Goal: Find contact information

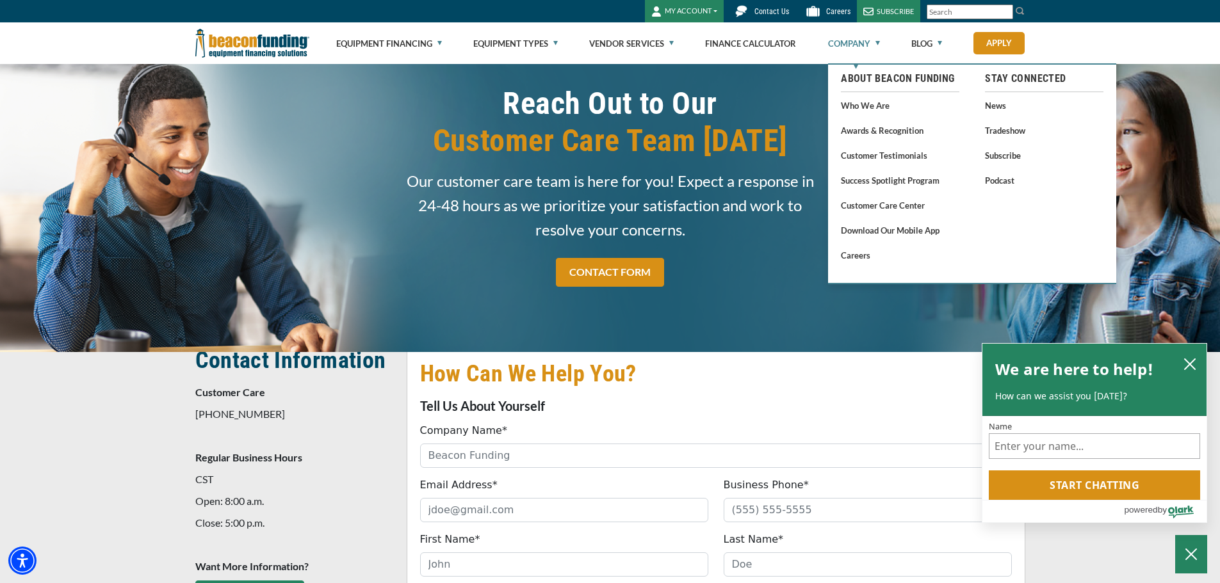
click at [862, 38] on link "Company" at bounding box center [854, 43] width 52 height 41
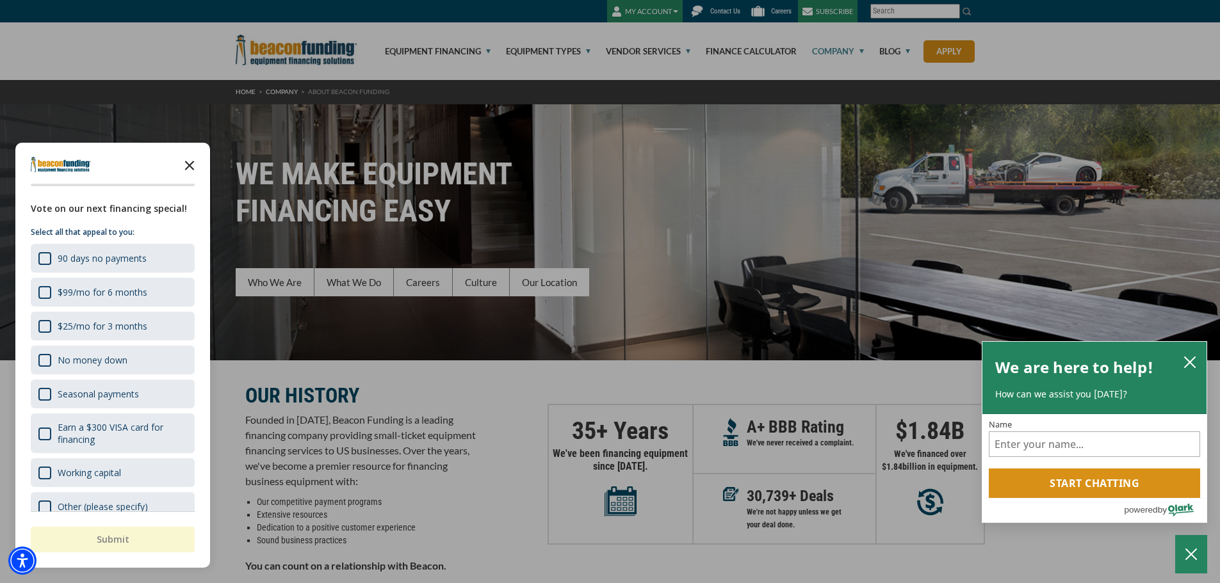
click at [181, 162] on icon "Close the survey" at bounding box center [190, 165] width 26 height 26
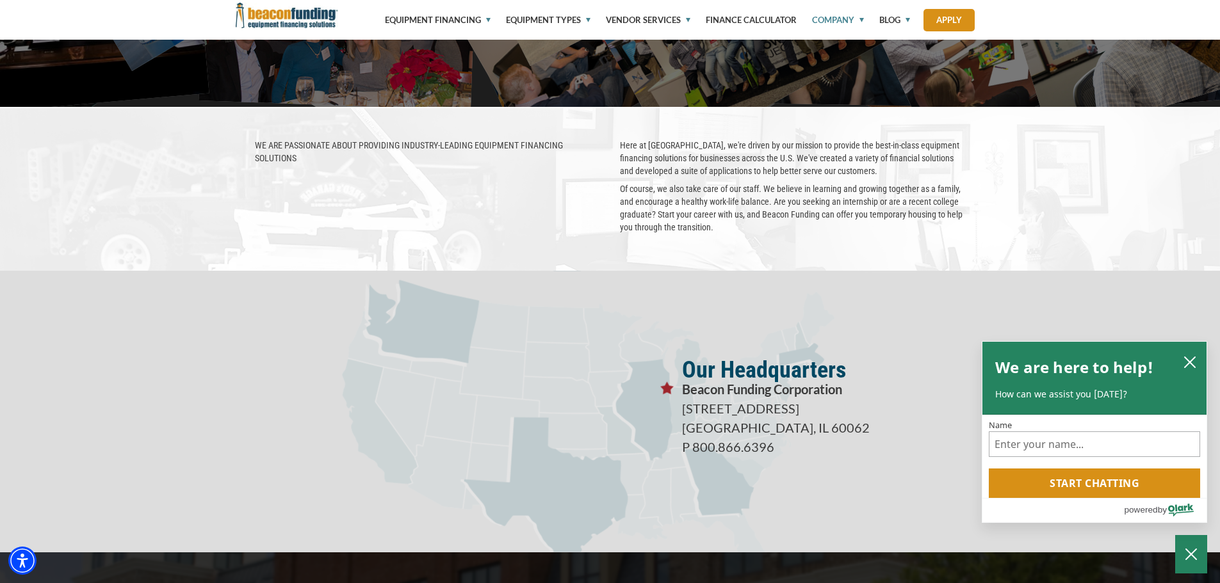
scroll to position [2264, 0]
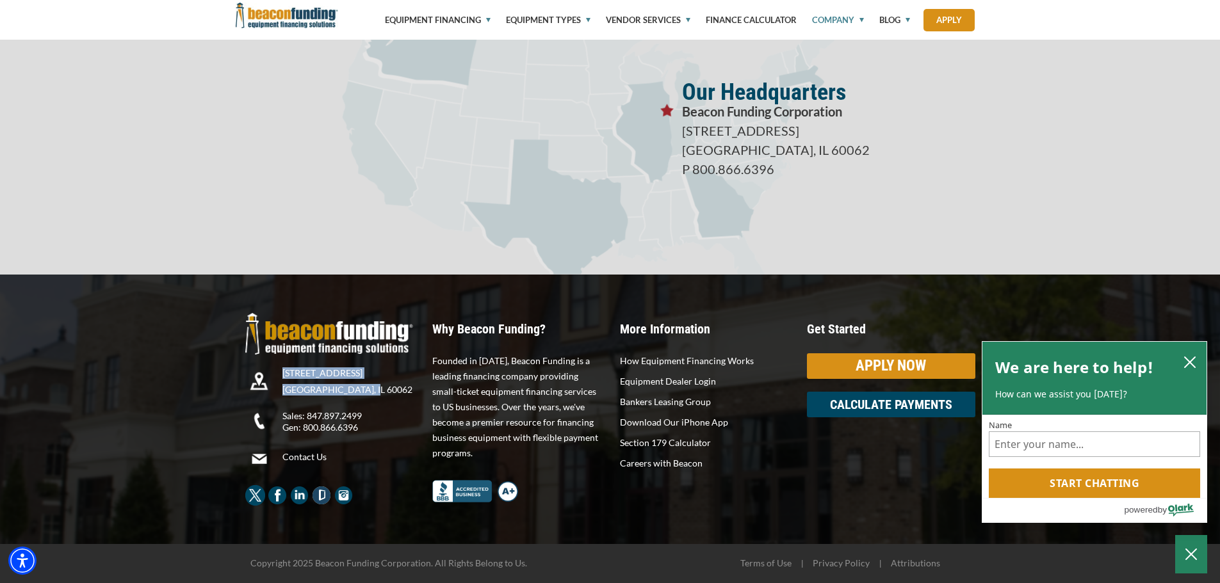
drag, startPoint x: 369, startPoint y: 389, endPoint x: 277, endPoint y: 378, distance: 92.8
click at [277, 378] on div "[STREET_ADDRESS] [GEOGRAPHIC_DATA], IL 60062" at bounding box center [330, 383] width 188 height 33
copy div "[STREET_ADDRESS]"
